Goal: Communication & Community: Answer question/provide support

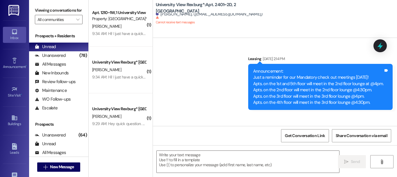
scroll to position [5461, 0]
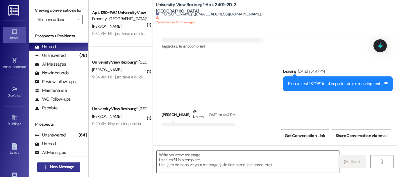
click at [59, 170] on button " New Message" at bounding box center [58, 166] width 43 height 9
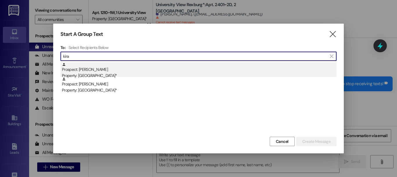
type input "kira"
click at [110, 75] on div "Property: [GEOGRAPHIC_DATA]*" at bounding box center [199, 75] width 275 height 6
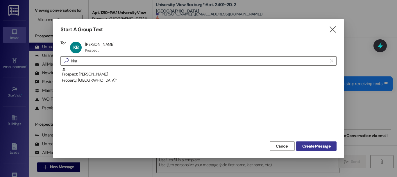
click at [316, 147] on span "Create Message" at bounding box center [317, 146] width 28 height 6
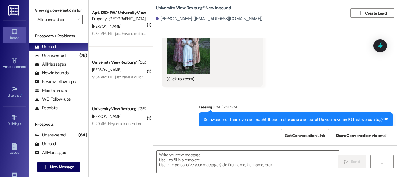
scroll to position [2323, 0]
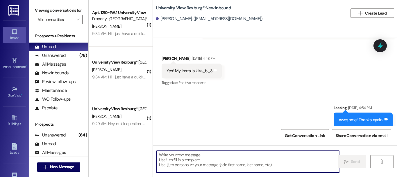
click at [208, 159] on textarea at bounding box center [248, 161] width 183 height 22
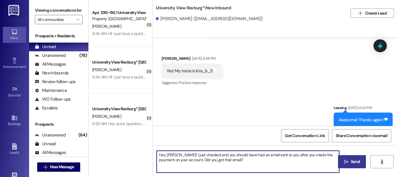
type textarea "Hey [PERSON_NAME]! I just checked and you should have had an email sent to you …"
click at [344, 161] on icon "" at bounding box center [346, 161] width 4 height 5
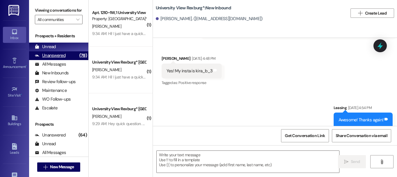
click at [55, 58] on div "Unanswered" at bounding box center [50, 55] width 31 height 6
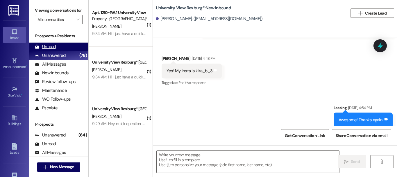
click at [51, 50] on div "Unread" at bounding box center [45, 47] width 21 height 6
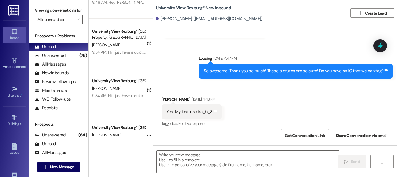
scroll to position [0, 0]
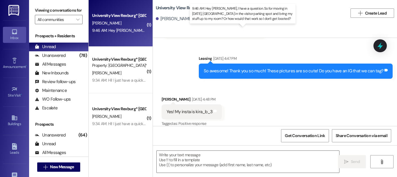
click at [120, 29] on div "9:46 AM: Hey Macy, I have a question. So for moving in tomorrow, Can I park in …" at bounding box center [264, 30] width 344 height 5
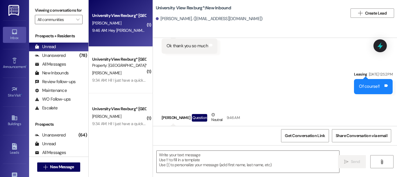
scroll to position [494, 0]
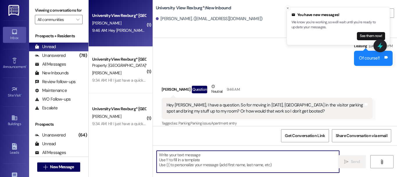
click at [249, 161] on textarea at bounding box center [248, 161] width 183 height 22
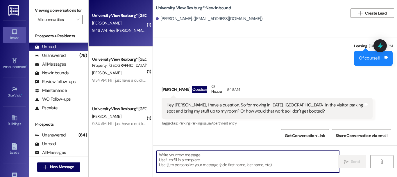
click at [274, 158] on textarea at bounding box center [248, 161] width 183 height 22
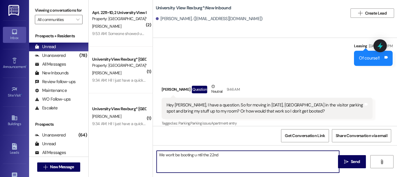
click at [196, 155] on textarea "We won't be booting u ntil the 22nd" at bounding box center [248, 161] width 183 height 22
click at [229, 156] on textarea "We won't be booting until the 22nd" at bounding box center [248, 161] width 183 height 22
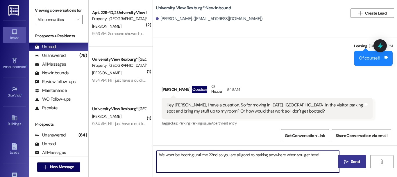
type textarea "We won't be booting until the 22nd so you are all good to parking anywhere when…"
click at [351, 160] on span "Send" at bounding box center [355, 161] width 9 height 6
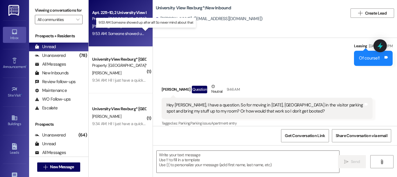
click at [120, 33] on div "9:53 AM: Someone showed up after all! So never mind about that 9:53 AM: Someone…" at bounding box center [147, 33] width 110 height 5
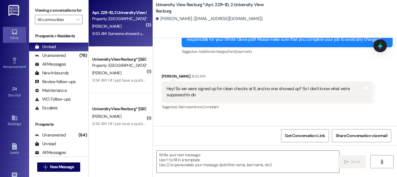
scroll to position [17785, 0]
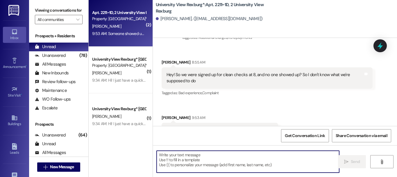
click at [234, 157] on textarea at bounding box center [248, 161] width 183 height 22
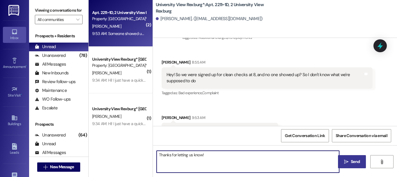
type textarea "Thanks for letting us know!"
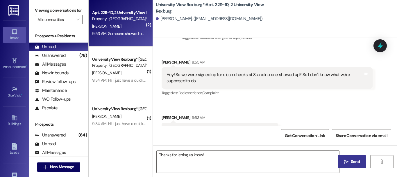
click at [354, 160] on span "Send" at bounding box center [355, 161] width 9 height 6
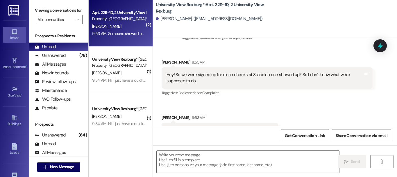
scroll to position [17784, 0]
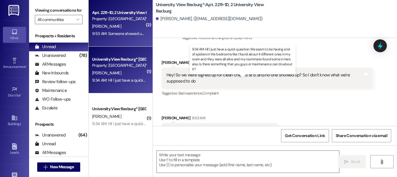
click at [120, 79] on div "9:34 AM: Hi! I just have a quick question. We seem to be having a lot of spider…" at bounding box center [323, 79] width 463 height 5
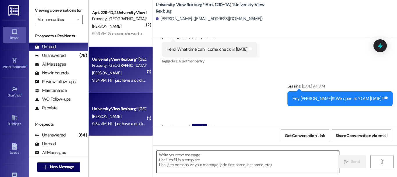
scroll to position [14023, 0]
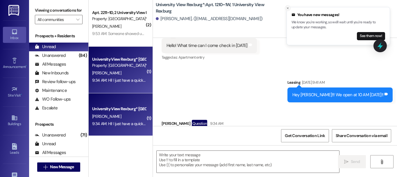
click at [289, 8] on icon "Close toast" at bounding box center [287, 7] width 3 height 3
click at [380, 106] on div "Received via SMS Payton Dean Question 9:34 AM Hi! I just have a quick question.…" at bounding box center [275, 137] width 244 height 63
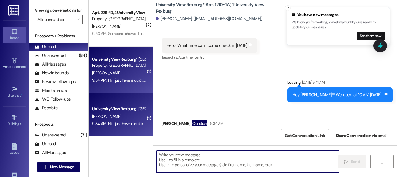
click at [230, 159] on textarea at bounding box center [248, 161] width 183 height 22
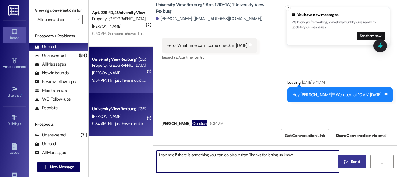
type textarea "I can see if there is something you can do about that. Thanks for letting us kn…"
click at [343, 161] on span " Send" at bounding box center [352, 161] width 18 height 6
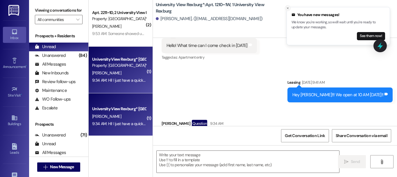
click at [288, 9] on icon "Close toast" at bounding box center [287, 7] width 3 height 3
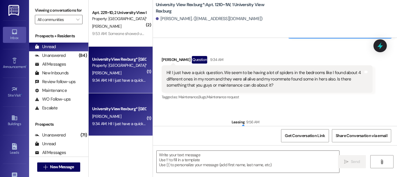
scroll to position [14105, 0]
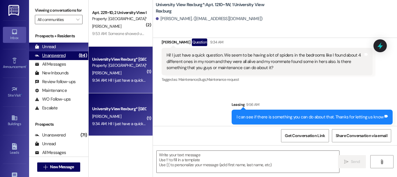
click at [56, 58] on div "Unanswered" at bounding box center [50, 55] width 31 height 6
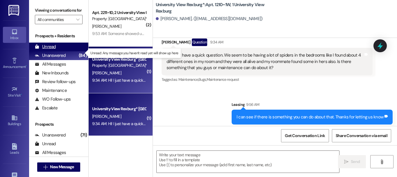
click at [47, 50] on div "Unread" at bounding box center [45, 47] width 21 height 6
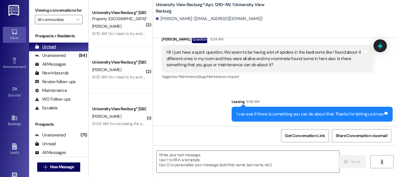
scroll to position [14113, 0]
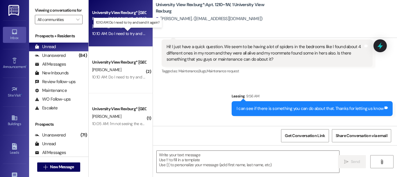
click at [133, 33] on div "10:10 AM: Do I need to try and send it again? 10:10 AM: Do I need to try and se…" at bounding box center [129, 33] width 74 height 5
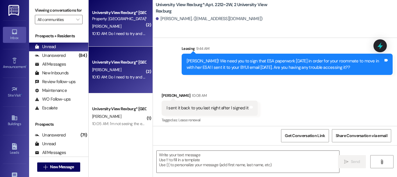
scroll to position [12739, 0]
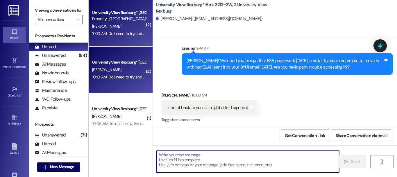
click at [225, 160] on textarea at bounding box center [248, 161] width 183 height 22
click at [228, 165] on textarea at bounding box center [248, 161] width 183 height 22
type textarea "x"
click at [172, 157] on textarea at bounding box center [248, 161] width 183 height 22
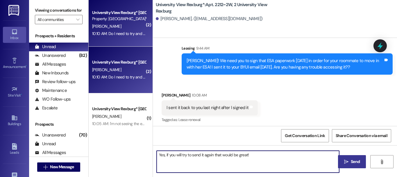
type textarea "Yes, if you will try to send it again that would be great!"
click at [357, 160] on span "Send" at bounding box center [355, 161] width 9 height 6
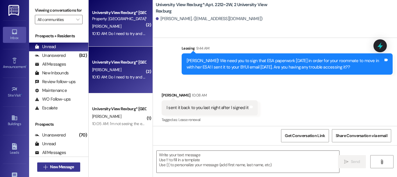
click at [54, 166] on span "New Message" at bounding box center [62, 166] width 24 height 6
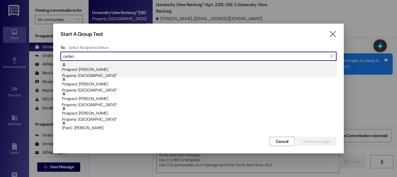
type input "caden"
click at [138, 70] on div "Prospect: Caden Johnson Property: University View Rexburg*" at bounding box center [199, 70] width 275 height 17
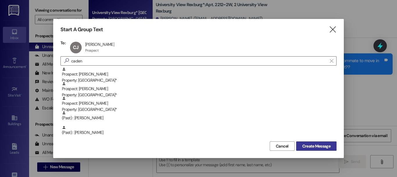
click at [322, 146] on span "Create Message" at bounding box center [317, 146] width 28 height 6
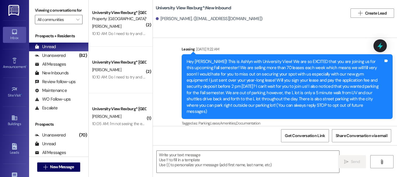
scroll to position [1, 0]
click at [214, 160] on textarea at bounding box center [248, 161] width 183 height 22
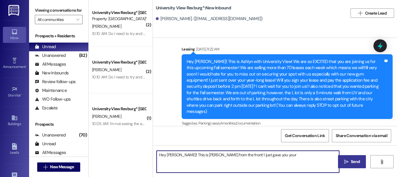
drag, startPoint x: 172, startPoint y: 153, endPoint x: 265, endPoint y: 154, distance: 92.8
click at [265, 154] on textarea "Hey Caden! This is Emily from the front! I just gave you your" at bounding box center [248, 161] width 183 height 22
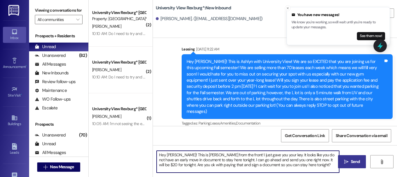
click at [297, 163] on textarea "Hey Caden! This is Emily from the front! I just gave you your key. It looks lik…" at bounding box center [248, 161] width 183 height 22
type textarea "Hey [PERSON_NAME]! This is [PERSON_NAME] from the front! I just gave you your k…"
click at [354, 163] on span "Send" at bounding box center [355, 161] width 9 height 6
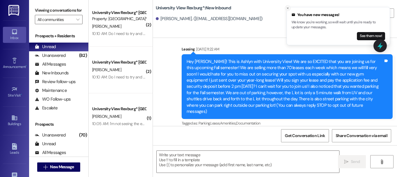
click at [289, 8] on line "Close toast" at bounding box center [288, 8] width 2 height 2
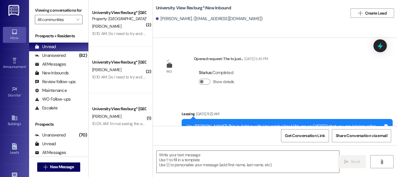
scroll to position [124, 0]
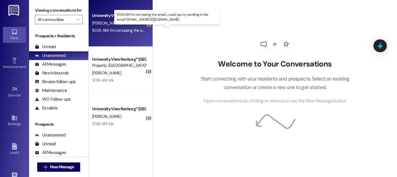
click at [118, 30] on div "10:05 AM: I'm not seeing the email... could you try sending it this email? [EMA…" at bounding box center [181, 30] width 179 height 5
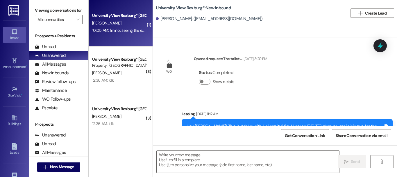
scroll to position [2434, 0]
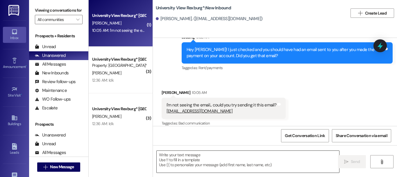
click at [214, 154] on textarea at bounding box center [248, 161] width 183 height 22
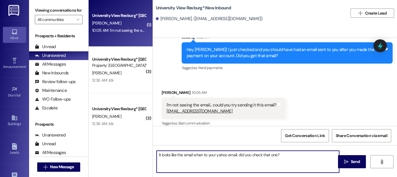
click at [240, 154] on textarea "It looks like the email when to your yahoo email. did you check that one?" at bounding box center [248, 161] width 183 height 22
type textarea "It looks like the email when to your yahoo email. Did you check that one?"
click at [350, 163] on span "Send" at bounding box center [355, 161] width 11 height 6
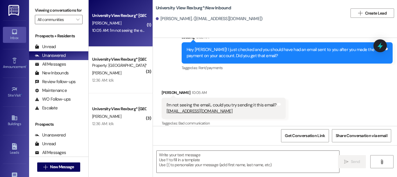
scroll to position [2433, 0]
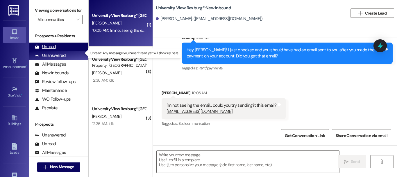
click at [56, 51] on div "Unread (0)" at bounding box center [58, 46] width 59 height 9
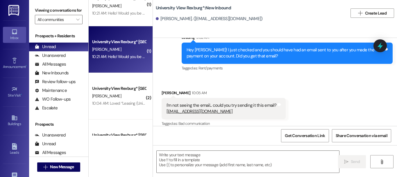
scroll to position [29, 0]
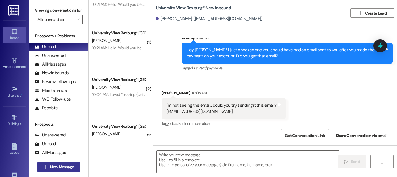
click at [67, 169] on span "New Message" at bounding box center [62, 166] width 24 height 6
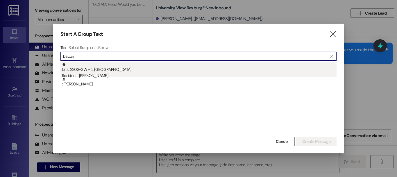
type input "bacon"
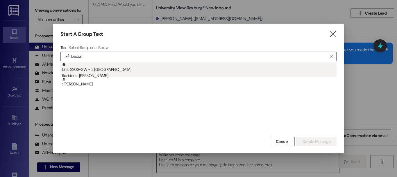
click at [122, 71] on div "Unit: 2203~3W - 2 University View Rexburg Residents: [PERSON_NAME]" at bounding box center [199, 70] width 275 height 17
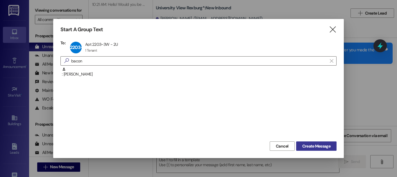
click at [308, 146] on span "Create Message" at bounding box center [317, 146] width 28 height 6
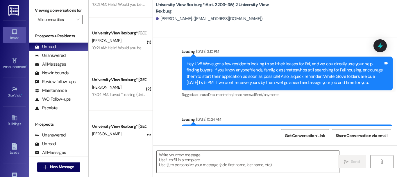
scroll to position [12604, 0]
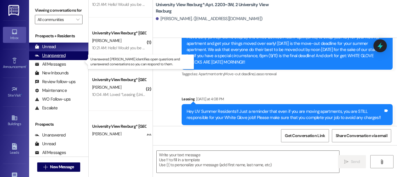
click at [46, 58] on div "Unanswered" at bounding box center [50, 55] width 31 height 6
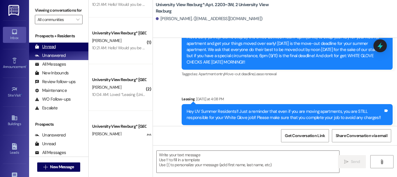
click at [47, 50] on div "Unread" at bounding box center [45, 47] width 21 height 6
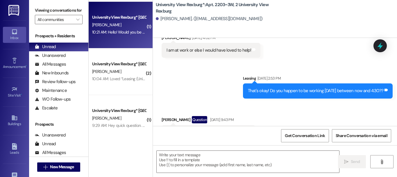
scroll to position [58, 0]
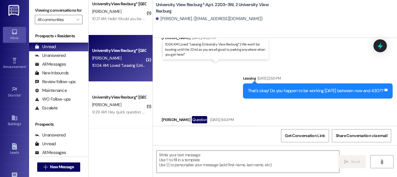
click at [111, 65] on div "10:04 AM: Loved “Leasing (University View Rexburg*): We won't be booting until …" at bounding box center [218, 65] width 252 height 5
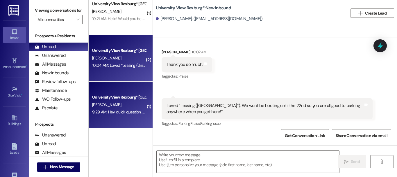
scroll to position [87, 0]
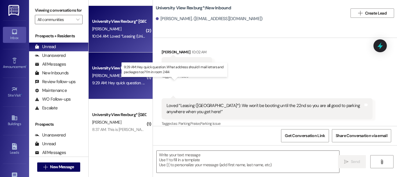
click at [113, 82] on div "9:29 AM: Hey quick question. What address should I mail letters and packages to…" at bounding box center [176, 82] width 169 height 5
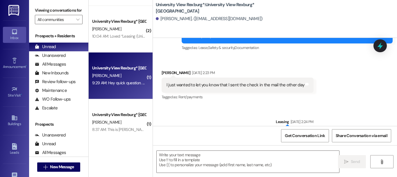
scroll to position [3322, 0]
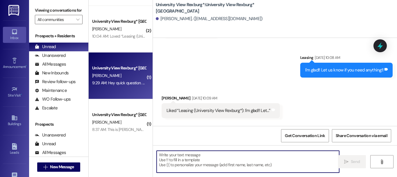
click at [183, 154] on textarea at bounding box center [248, 161] width 183 height 22
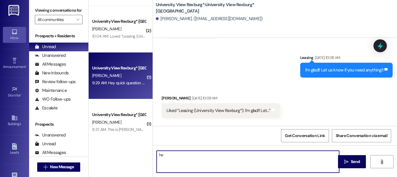
type textarea "h"
click at [264, 155] on textarea "Here is our address and you will just at the apartment number o it!" at bounding box center [248, 161] width 183 height 22
paste textarea "[STREET_ADDRESS]"
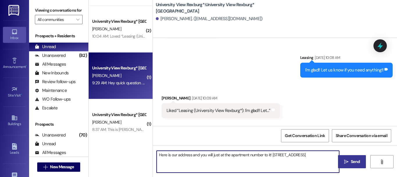
type textarea "Here is our address and you will just at the apartment number to it! [STREET_AD…"
click at [347, 163] on span " Send" at bounding box center [352, 161] width 18 height 6
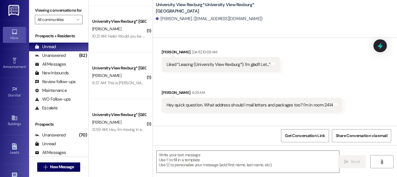
scroll to position [3369, 0]
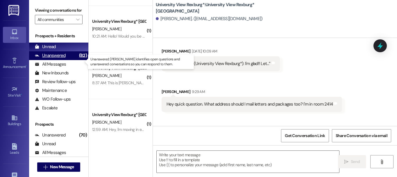
click at [55, 58] on div "Unanswered" at bounding box center [50, 55] width 31 height 6
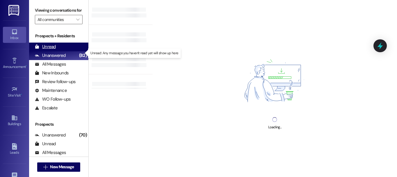
click at [52, 50] on div "Unread" at bounding box center [45, 47] width 21 height 6
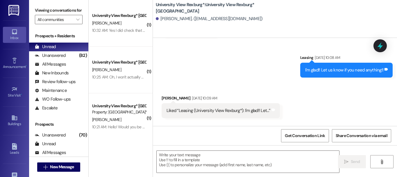
scroll to position [3322, 0]
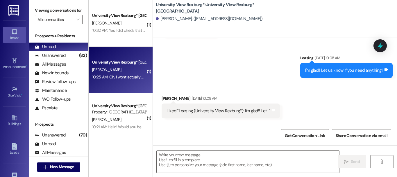
click at [134, 73] on div "[PERSON_NAME]" at bounding box center [119, 69] width 55 height 7
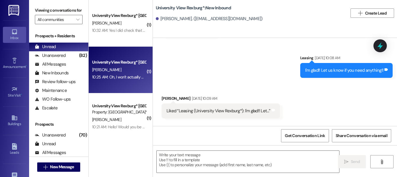
scroll to position [194, 0]
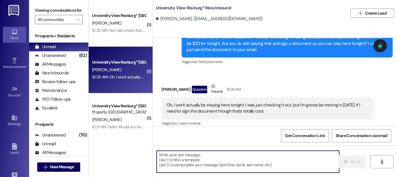
click at [217, 158] on textarea at bounding box center [248, 161] width 183 height 22
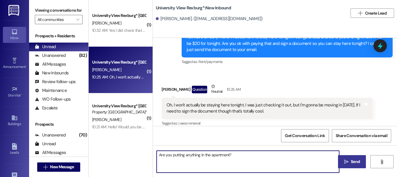
type textarea "Are you putting anything in the apartment?"
click at [352, 162] on span "Send" at bounding box center [355, 161] width 9 height 6
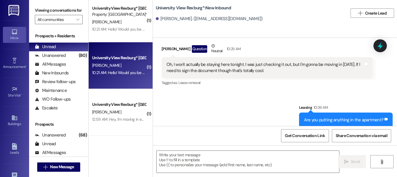
scroll to position [0, 0]
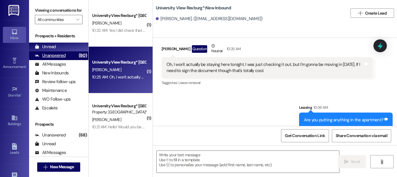
click at [51, 58] on div "Unanswered" at bounding box center [50, 55] width 31 height 6
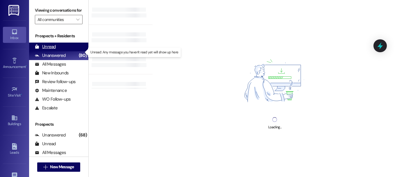
click at [53, 50] on div "Unread" at bounding box center [45, 47] width 21 height 6
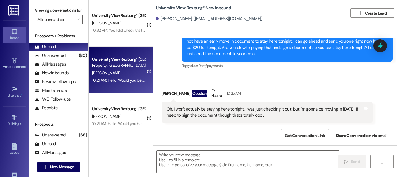
scroll to position [194, 0]
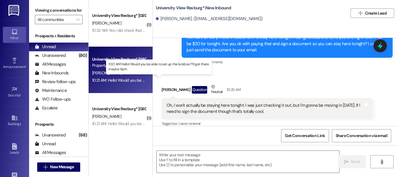
click at [109, 78] on div "10:21 AM: Hello! Would you be able to set up the lockbox? I'll get there maybe …" at bounding box center [161, 79] width 138 height 5
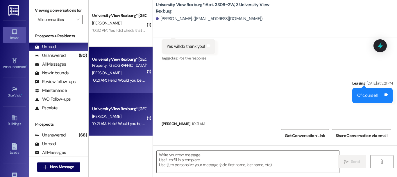
scroll to position [1, 0]
click at [222, 157] on textarea at bounding box center [248, 161] width 183 height 22
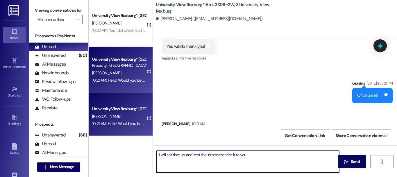
click at [274, 155] on textarea "I will set that up and text the information for it to you" at bounding box center [248, 161] width 183 height 22
type textarea "I will set that up and text the information for it to you"
click at [347, 158] on span " Send" at bounding box center [352, 161] width 18 height 6
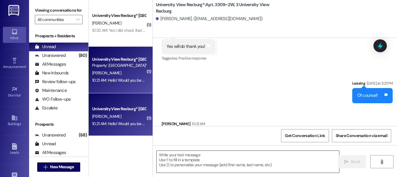
scroll to position [0, 0]
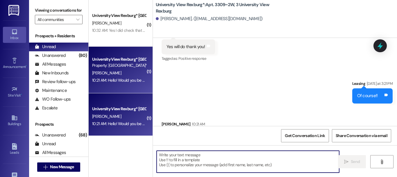
paste textarea "When you first walk into the main building, to your right will be a desk with 3…"
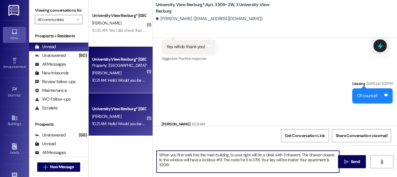
click at [220, 159] on textarea "When you first walk into the main building, to your right will be a desk with 3…" at bounding box center [248, 161] width 183 height 22
click at [258, 160] on textarea "When you first walk into the main building, to your right will be a desk with 3…" at bounding box center [248, 161] width 183 height 22
click at [167, 164] on textarea "When you first walk into the main building, to your right will be a desk with 3…" at bounding box center [248, 161] width 183 height 22
type textarea "When you first walk into the main building, to your right will be a desk with 3…"
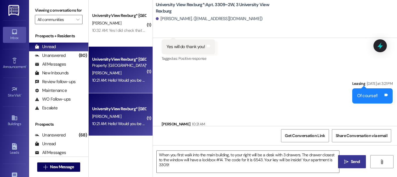
click at [344, 161] on icon "" at bounding box center [346, 161] width 4 height 5
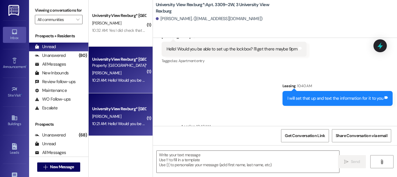
scroll to position [15077, 0]
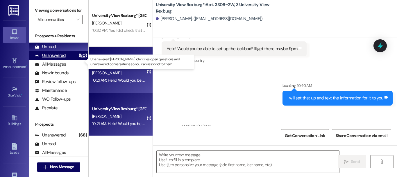
click at [40, 58] on div "Unanswered" at bounding box center [50, 55] width 31 height 6
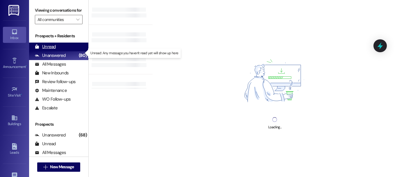
click at [42, 50] on div "Unread" at bounding box center [45, 47] width 21 height 6
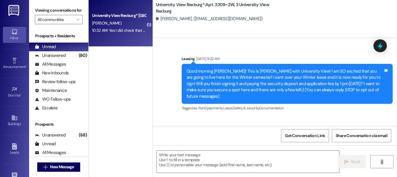
scroll to position [14989, 0]
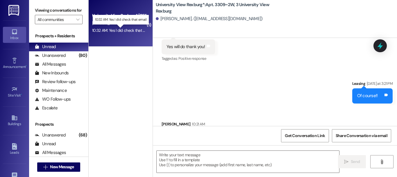
click at [130, 32] on div "10:32 AM: Yes I did check that email 10:32 AM: Yes I did check that email" at bounding box center [122, 30] width 60 height 5
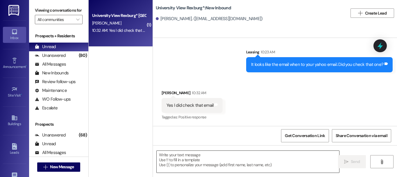
scroll to position [2523, 0]
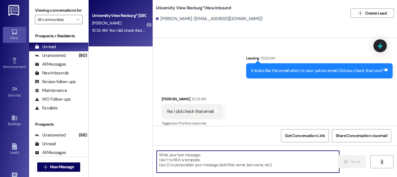
click at [256, 161] on textarea at bounding box center [248, 161] width 183 height 22
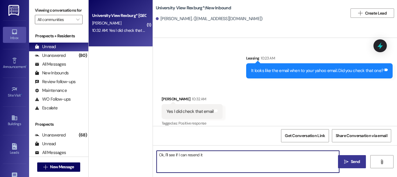
type textarea "Ok, I'll see if I can resend it"
click at [351, 160] on span "Send" at bounding box center [355, 161] width 9 height 6
